Goal: Navigation & Orientation: Find specific page/section

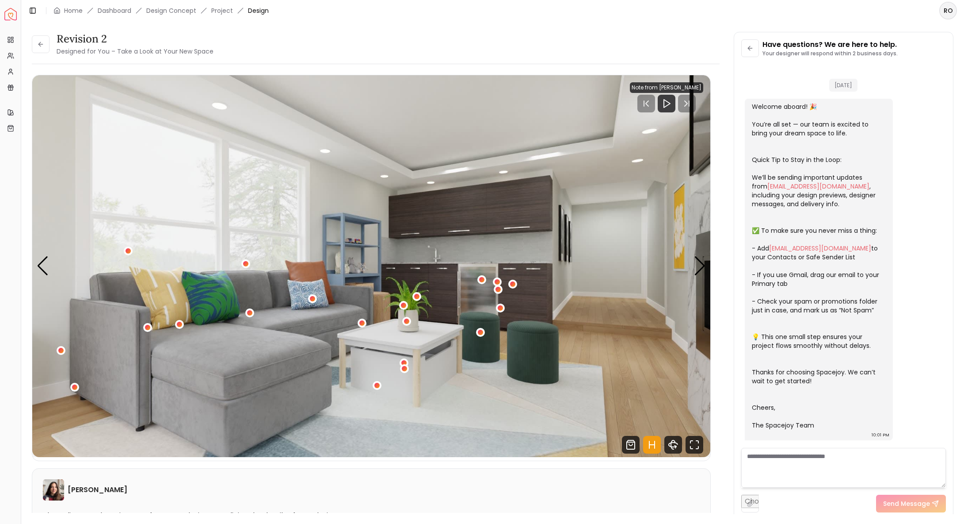
scroll to position [620, 0]
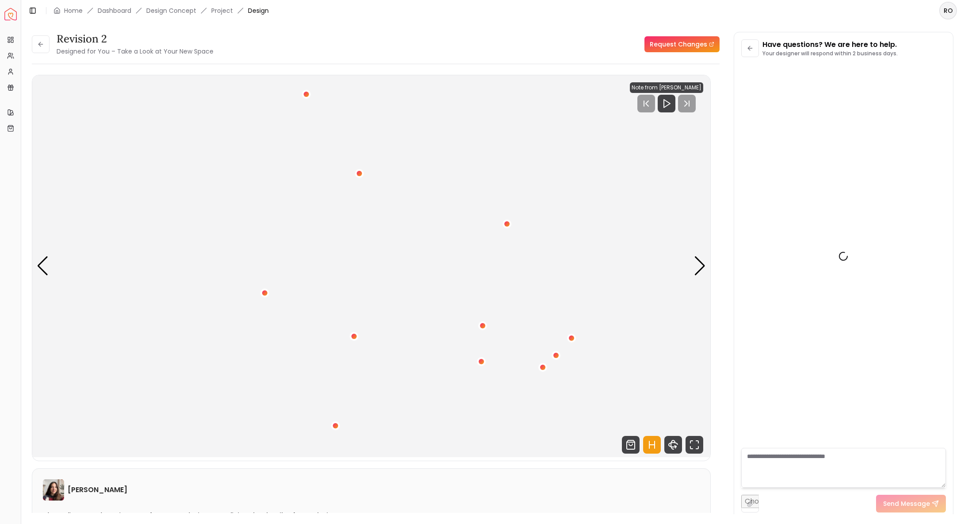
scroll to position [1840, 0]
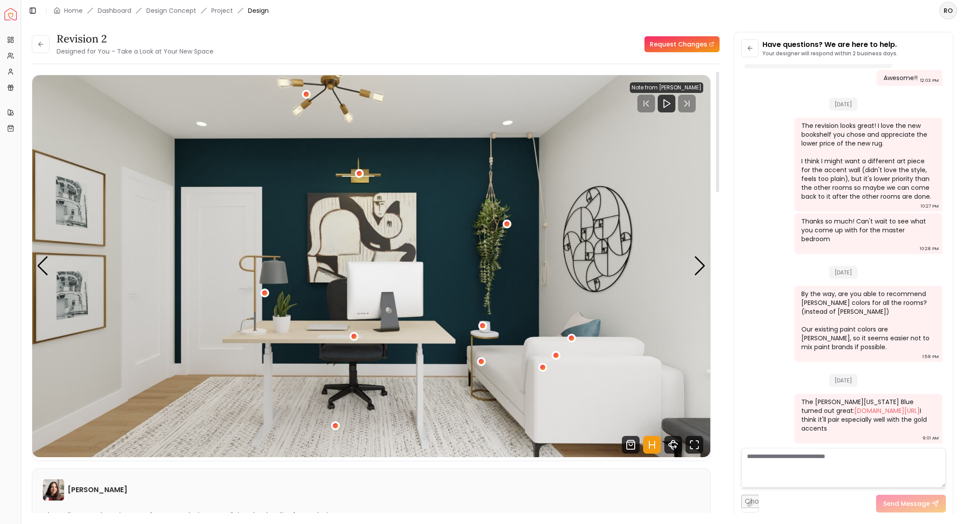
click at [692, 275] on img "1 / 5" at bounding box center [371, 266] width 678 height 382
click at [692, 270] on img "1 / 5" at bounding box center [371, 266] width 678 height 382
click at [697, 269] on div "Next slide" at bounding box center [700, 265] width 12 height 19
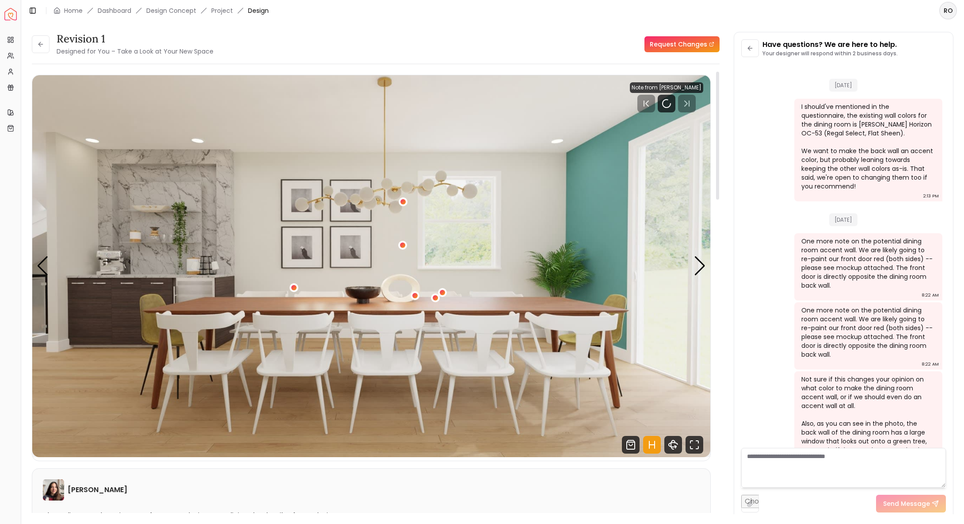
scroll to position [992, 0]
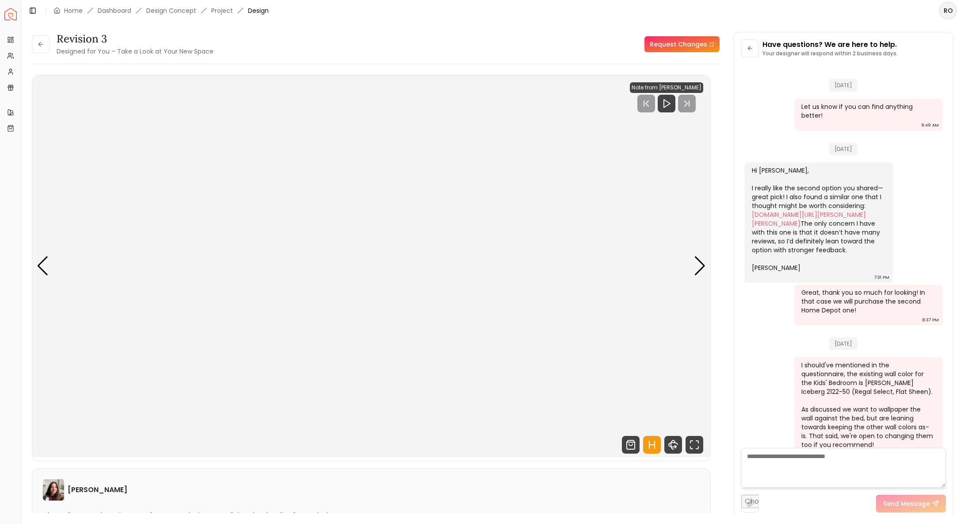
scroll to position [1522, 0]
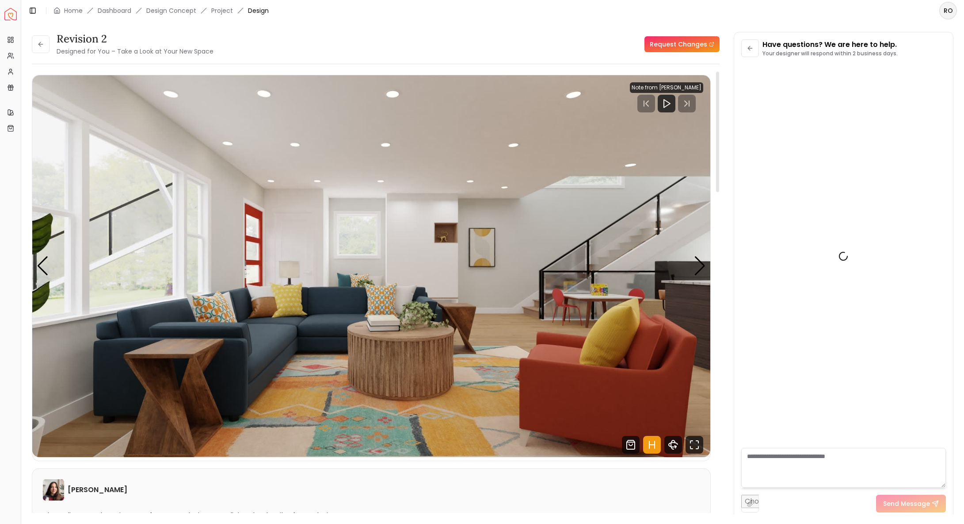
scroll to position [2445, 0]
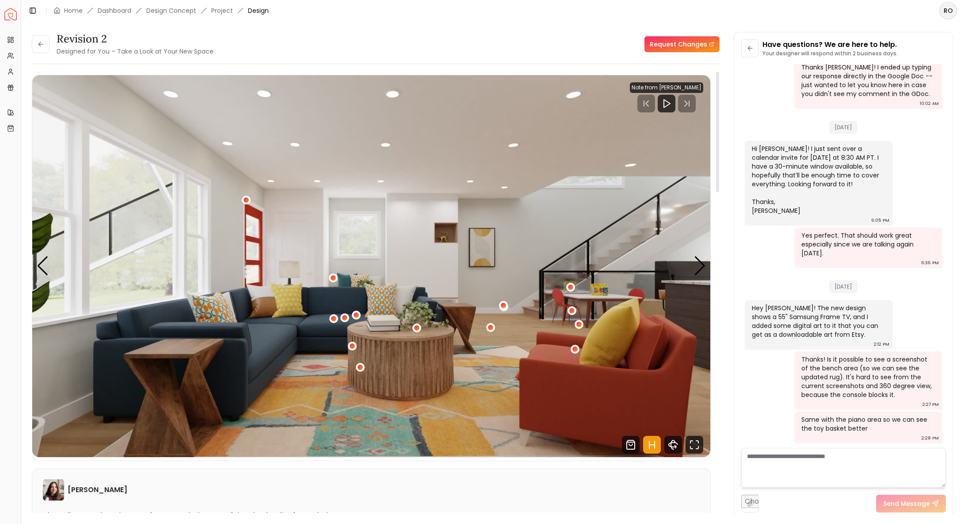
click at [692, 267] on img "1 / 5" at bounding box center [371, 266] width 678 height 382
click at [694, 267] on div "Next slide" at bounding box center [700, 265] width 12 height 19
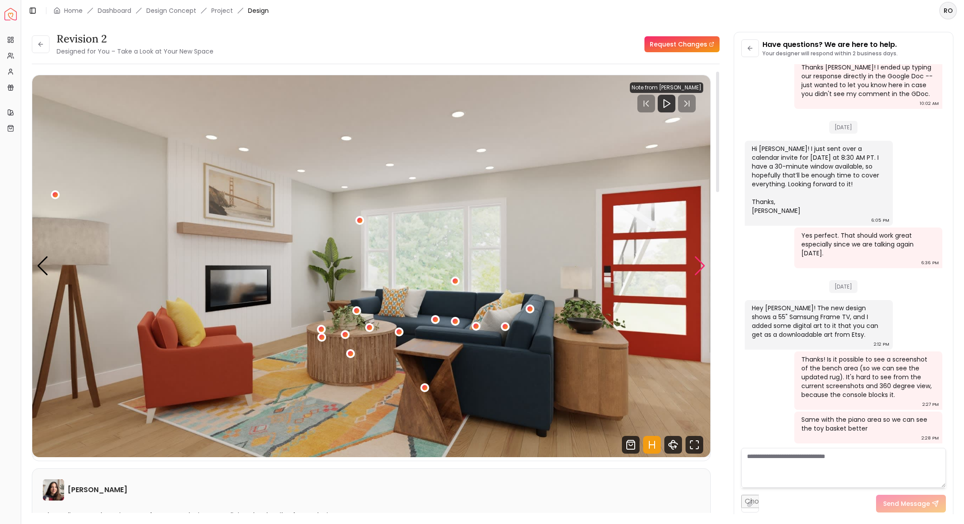
click at [694, 267] on div "Next slide" at bounding box center [700, 265] width 12 height 19
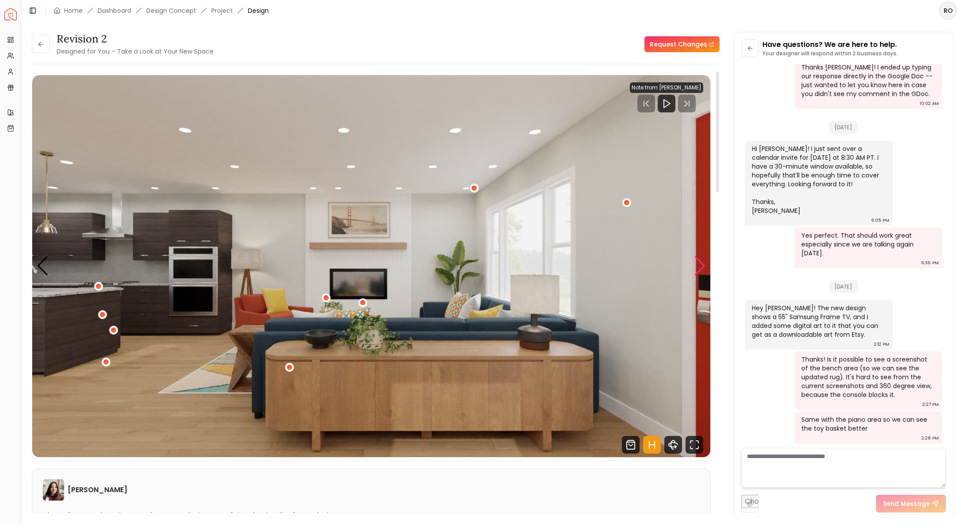
click at [694, 267] on div "Next slide" at bounding box center [700, 265] width 12 height 19
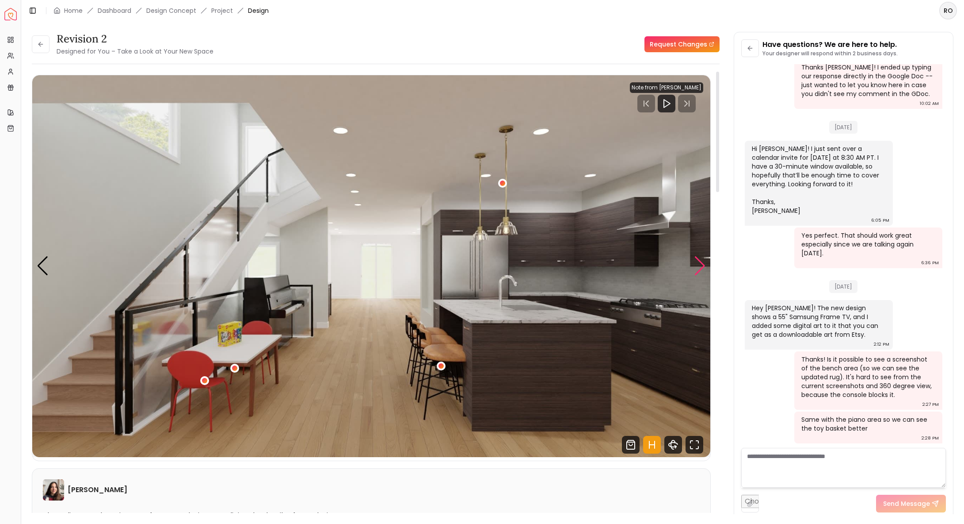
click at [694, 267] on div "Next slide" at bounding box center [700, 265] width 12 height 19
